Goal: Navigation & Orientation: Find specific page/section

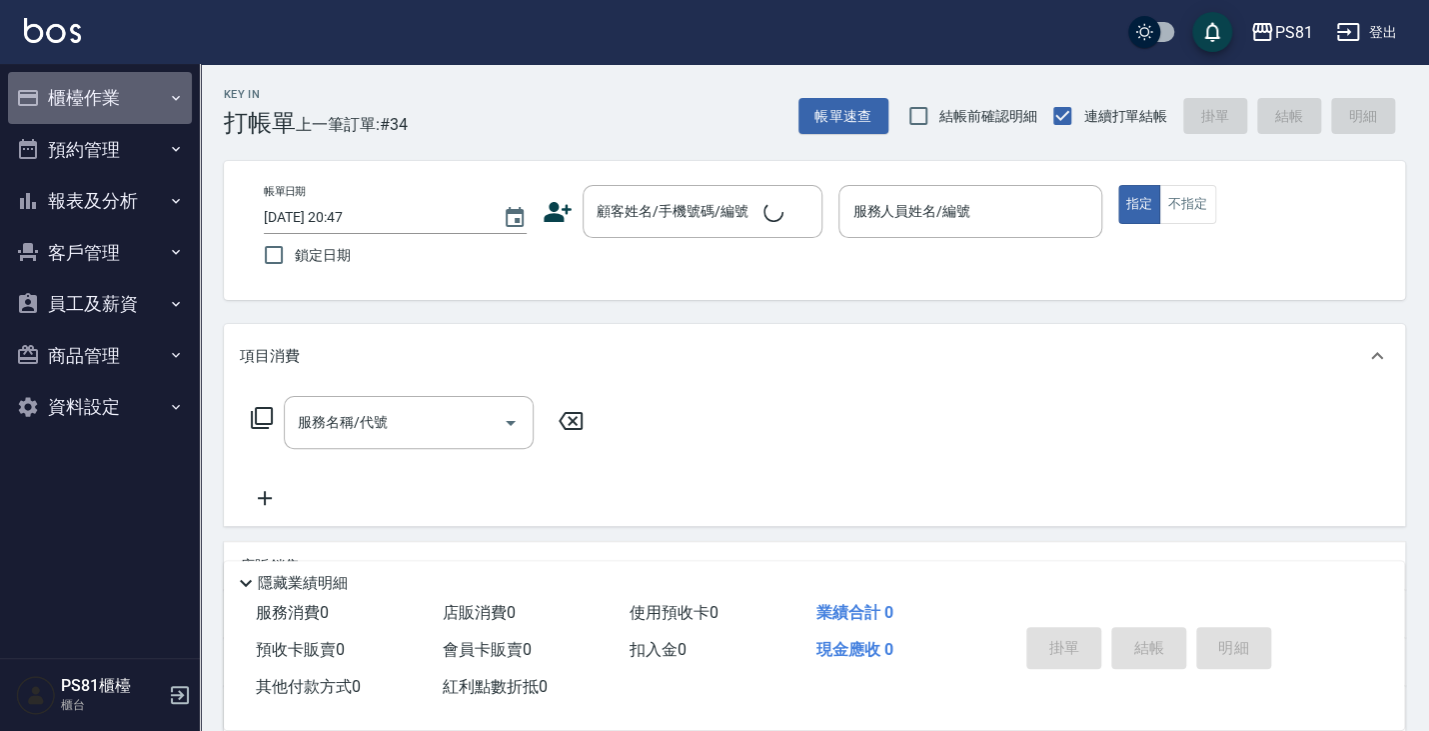
drag, startPoint x: 91, startPoint y: 108, endPoint x: 114, endPoint y: 167, distance: 63.3
click at [91, 109] on button "櫃檯作業" at bounding box center [100, 98] width 184 height 52
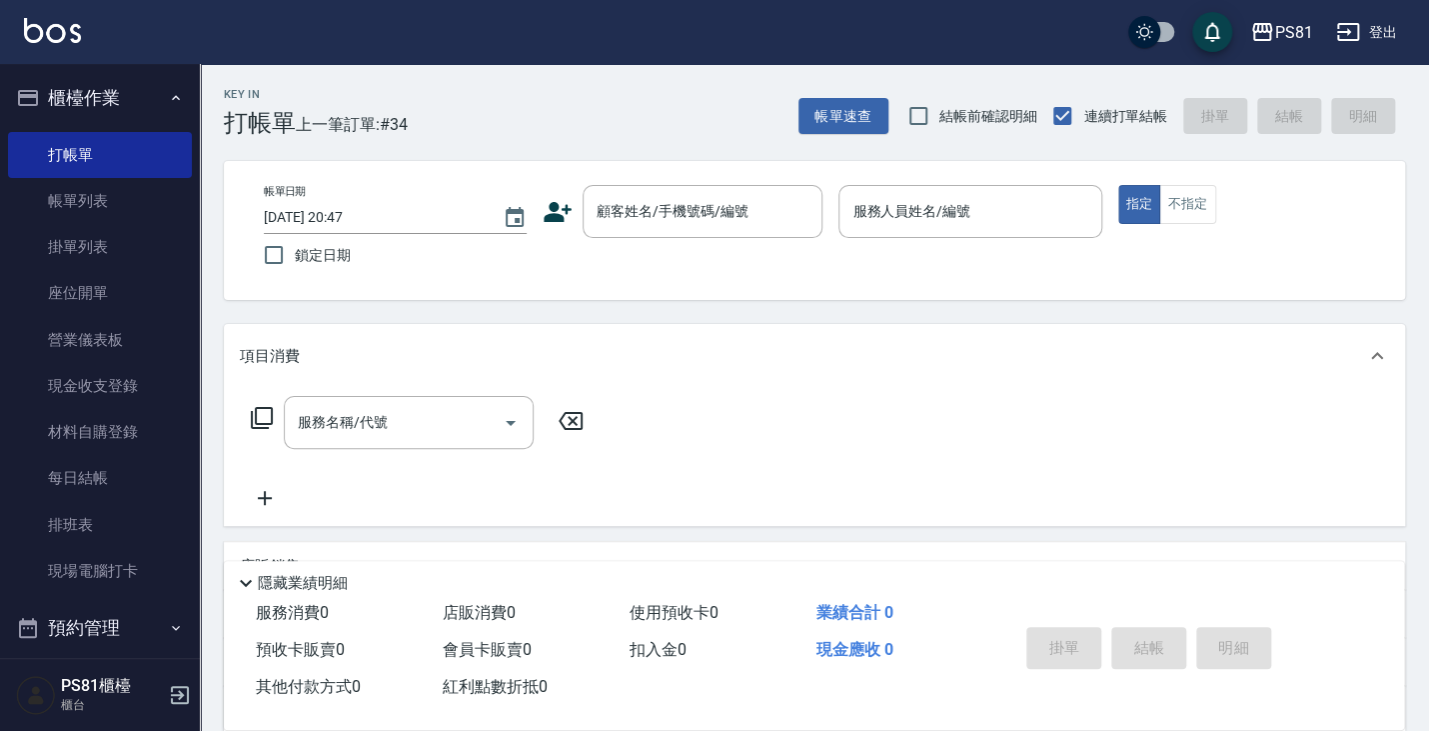
click at [96, 89] on button "櫃檯作業" at bounding box center [100, 98] width 184 height 52
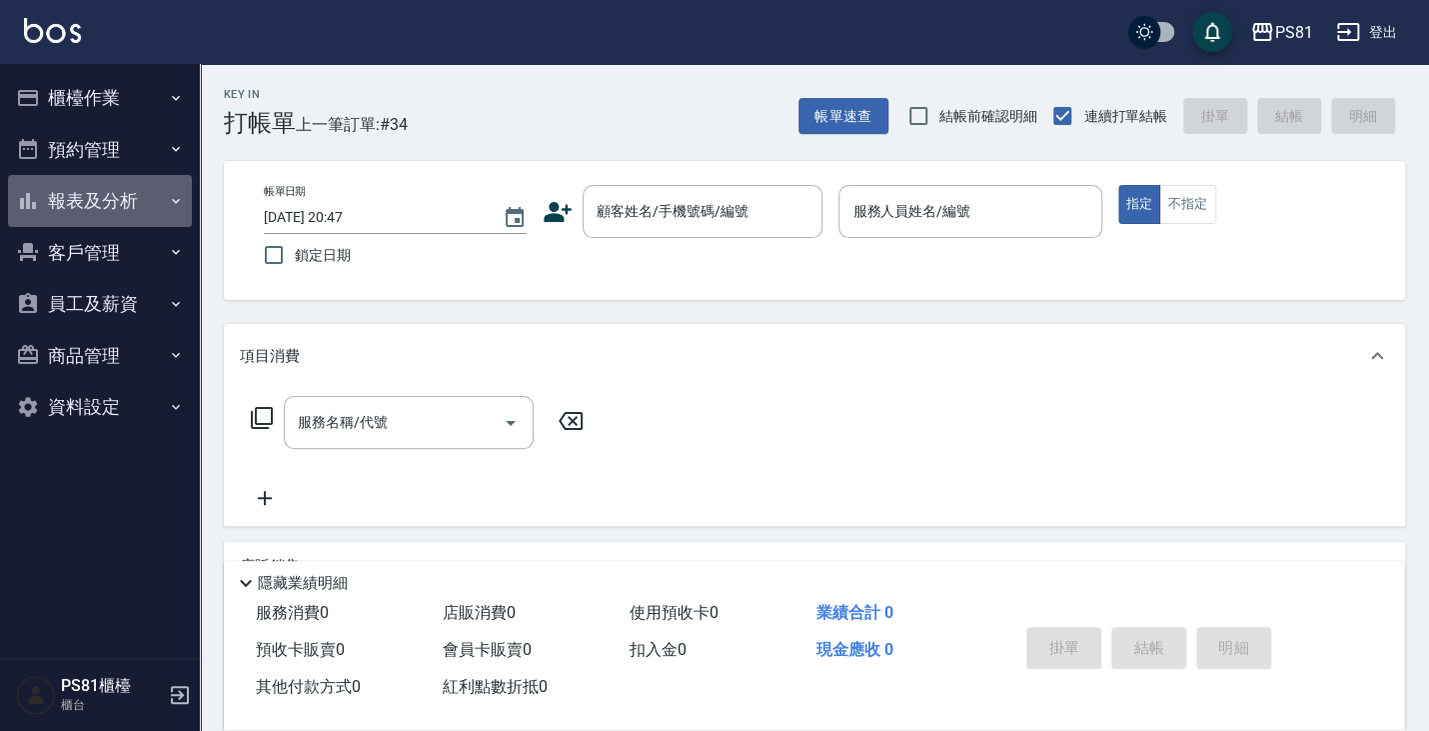
click at [121, 210] on button "報表及分析" at bounding box center [100, 201] width 184 height 52
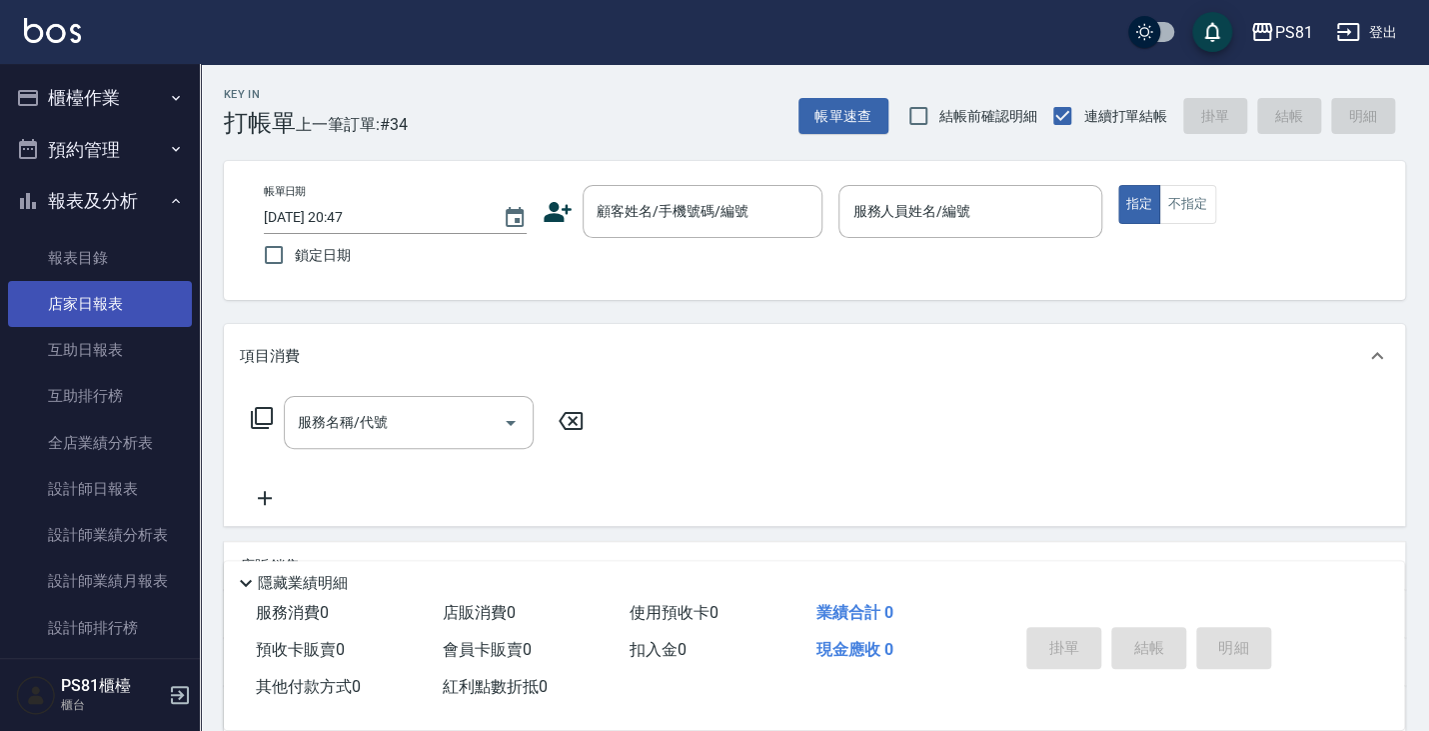
click at [132, 298] on link "店家日報表" at bounding box center [100, 304] width 184 height 46
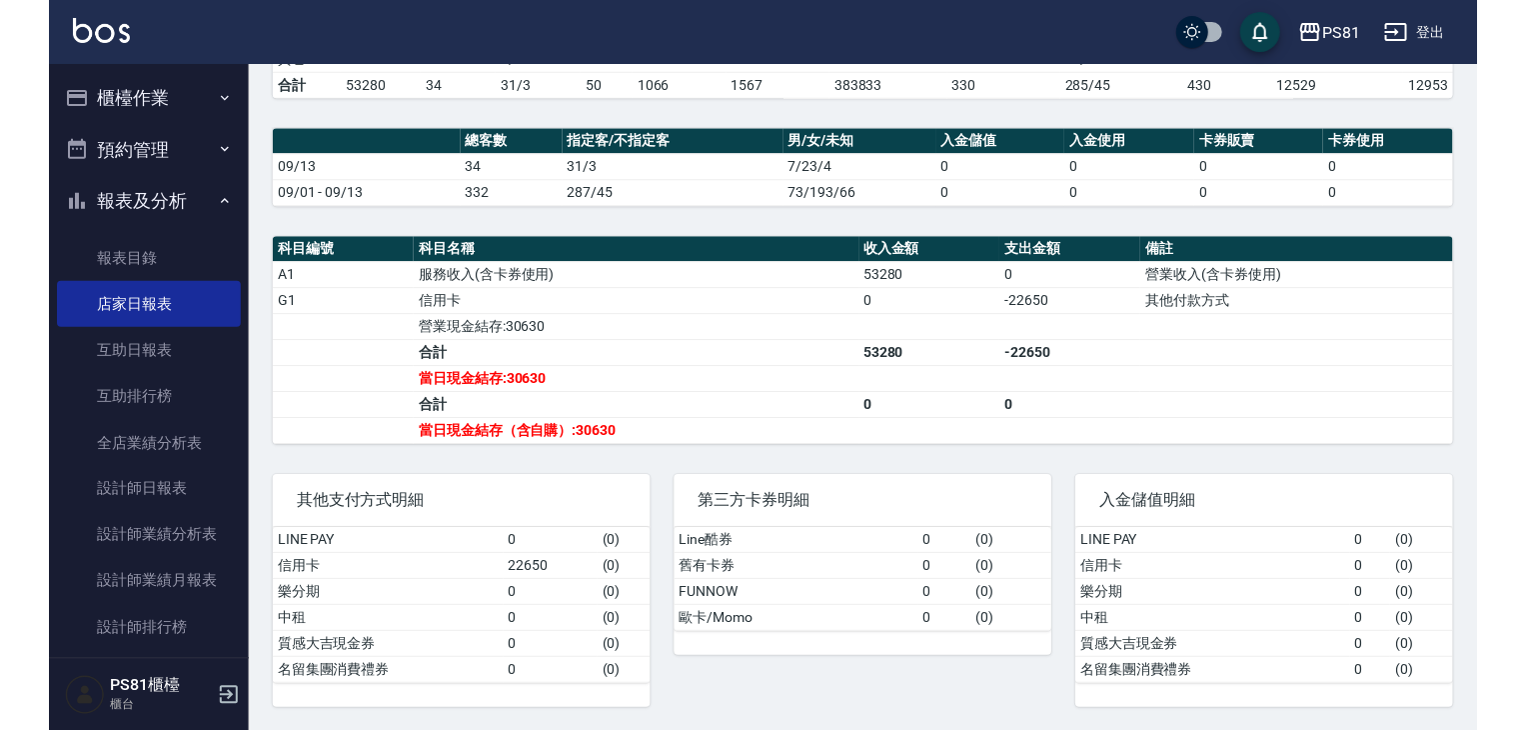
scroll to position [481, 0]
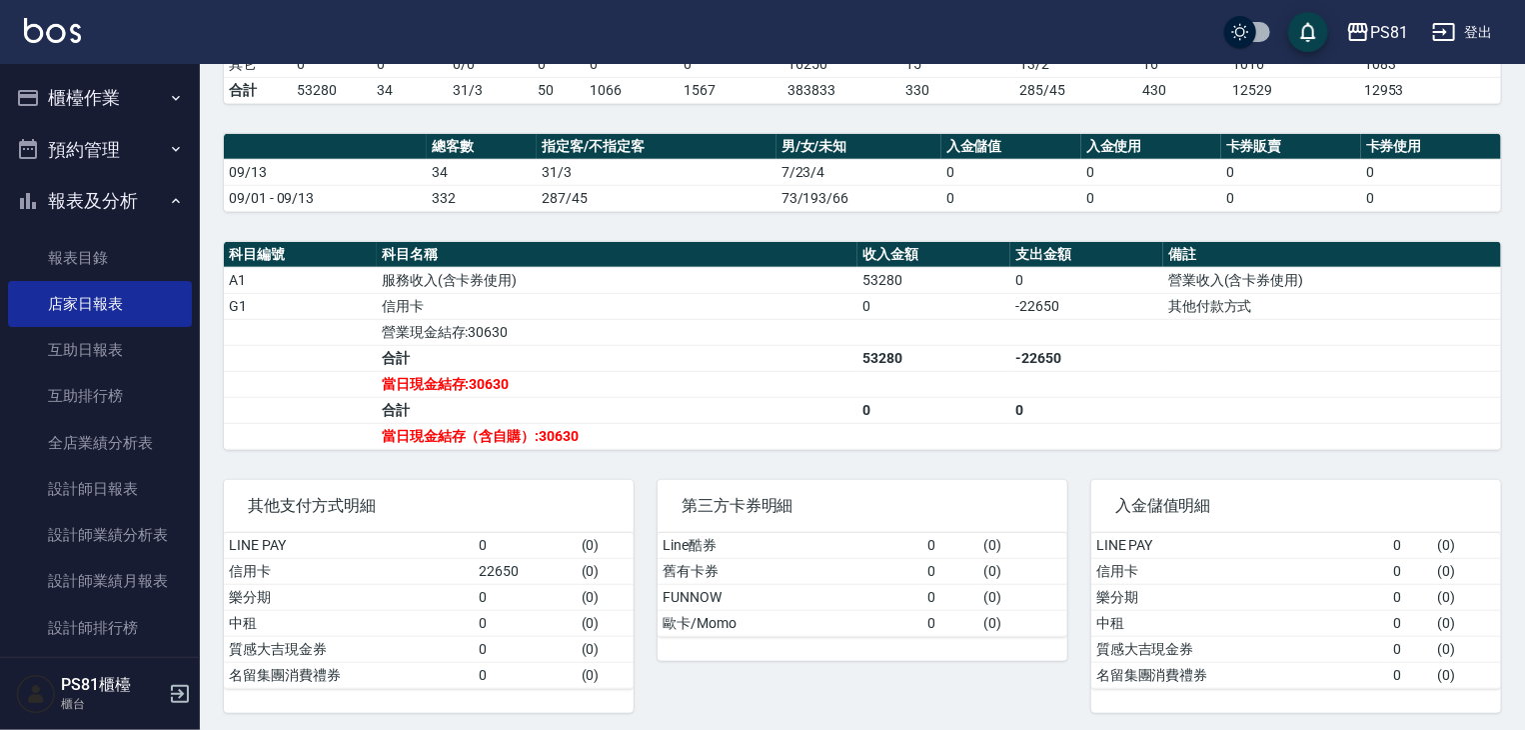
click at [112, 198] on button "報表及分析" at bounding box center [100, 201] width 184 height 52
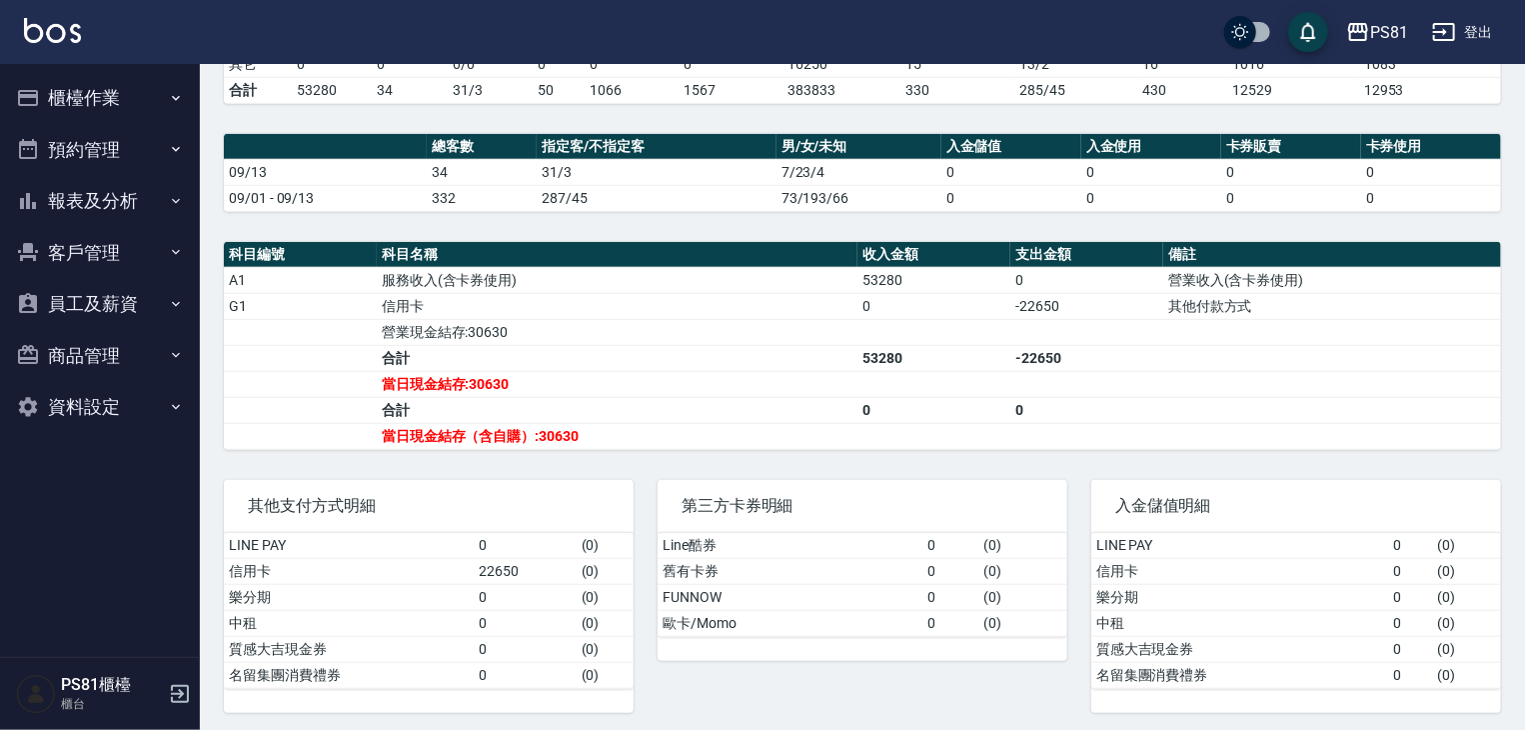
click at [115, 88] on button "櫃檯作業" at bounding box center [100, 98] width 184 height 52
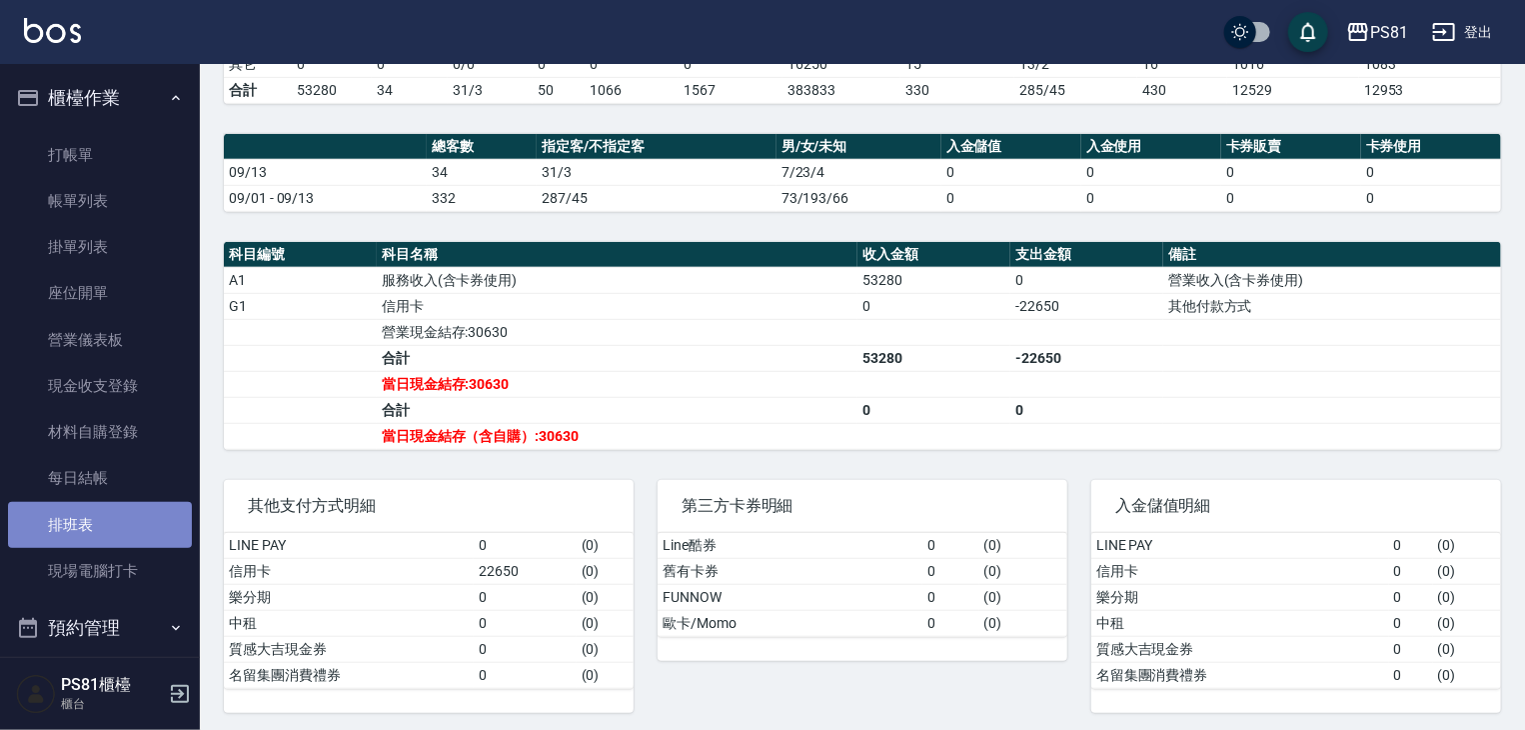
click at [138, 539] on link "排班表" at bounding box center [100, 525] width 184 height 46
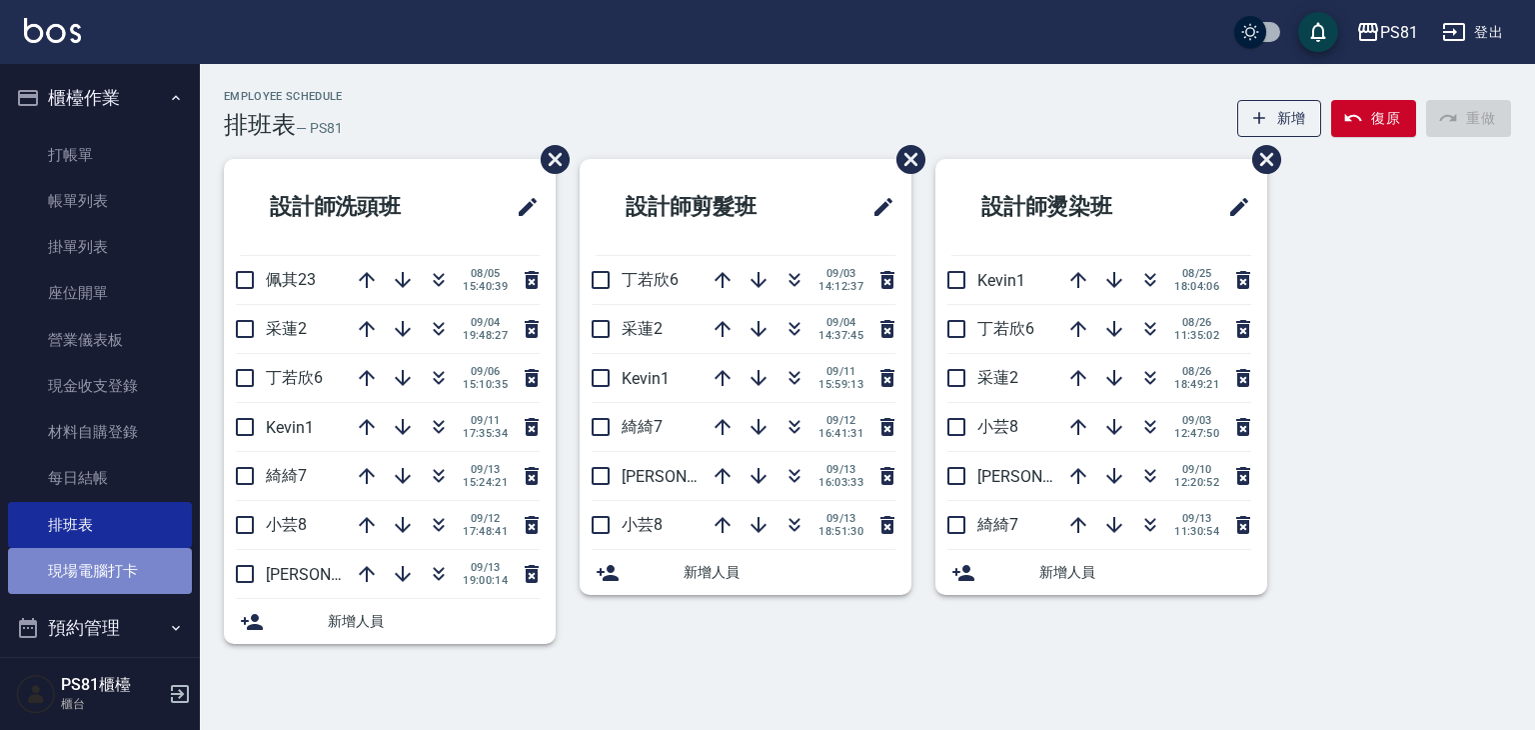
click at [123, 566] on link "現場電腦打卡" at bounding box center [100, 571] width 184 height 46
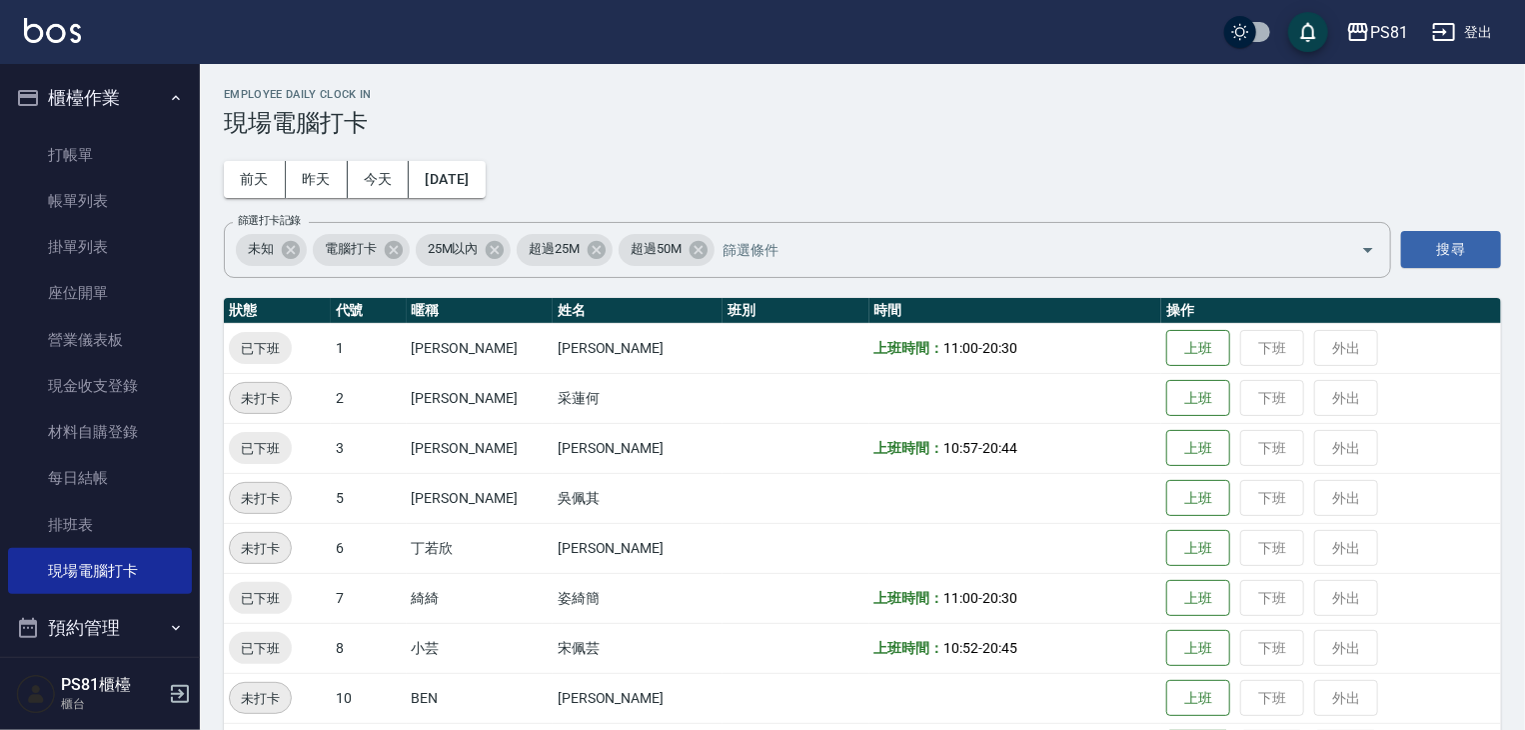
click at [605, 100] on h2 "Employee Daily Clock In" at bounding box center [862, 94] width 1277 height 13
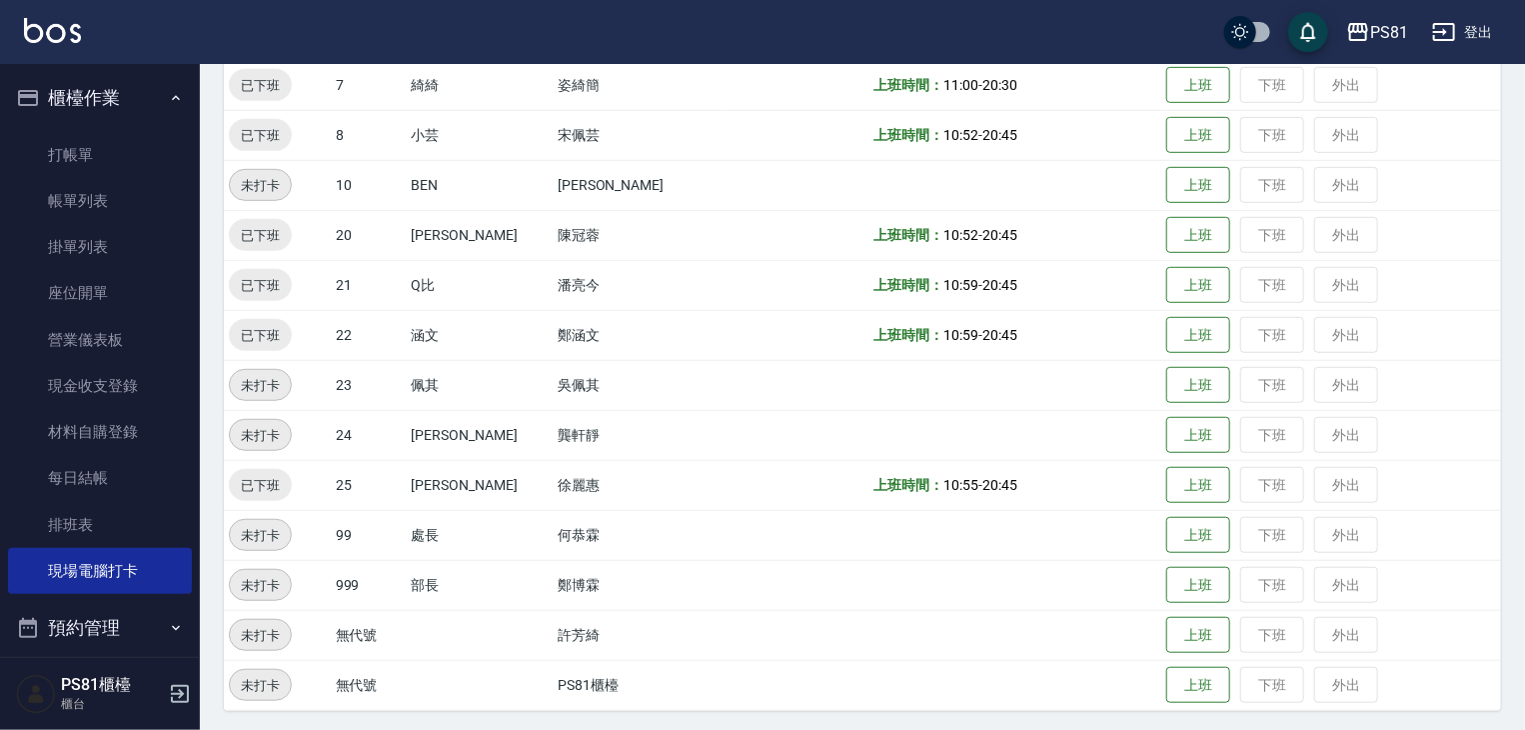
scroll to position [517, 0]
